Goal: Task Accomplishment & Management: Manage account settings

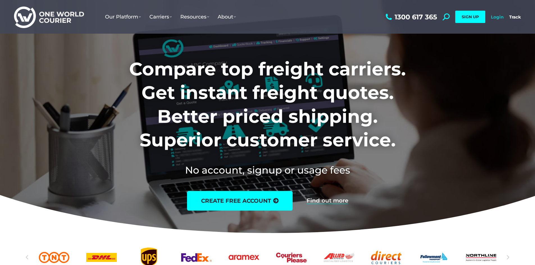
click at [498, 17] on link "Login" at bounding box center [497, 16] width 13 height 5
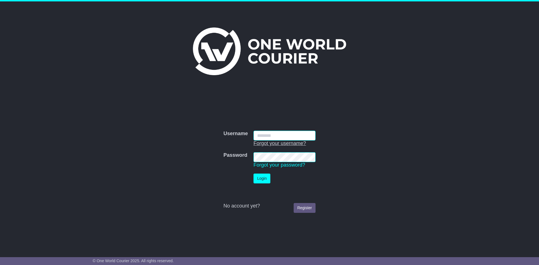
type input "**********"
click at [257, 177] on button "Login" at bounding box center [261, 179] width 17 height 10
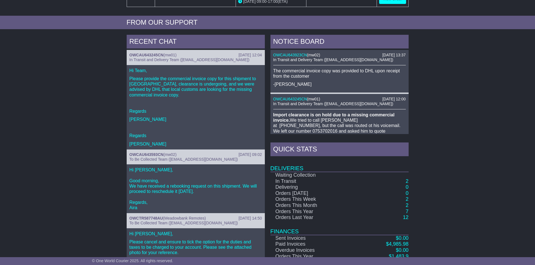
scroll to position [197, 0]
